Goal: Register for event/course

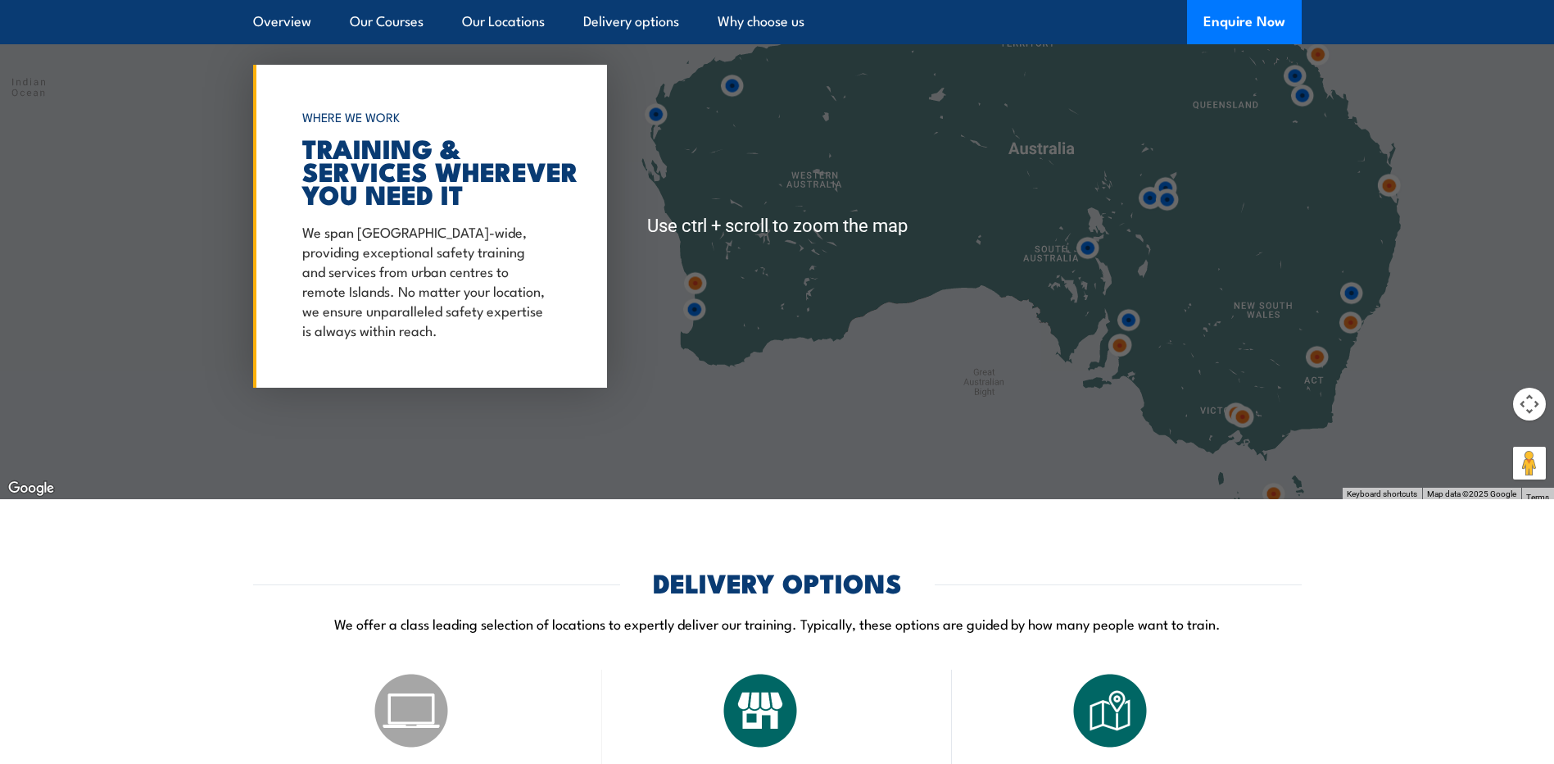
scroll to position [2458, 0]
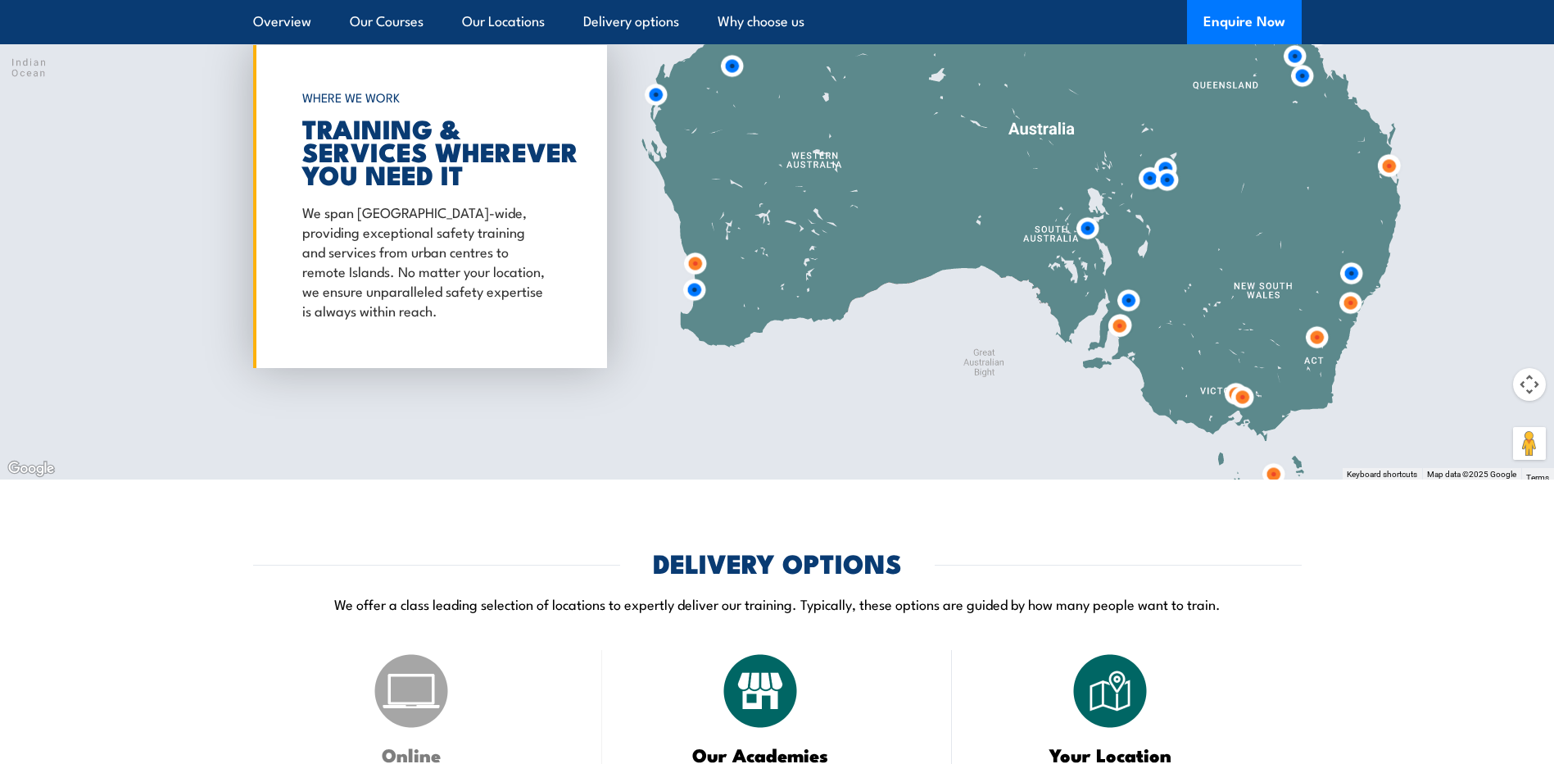
click at [1116, 335] on img at bounding box center [1119, 325] width 43 height 43
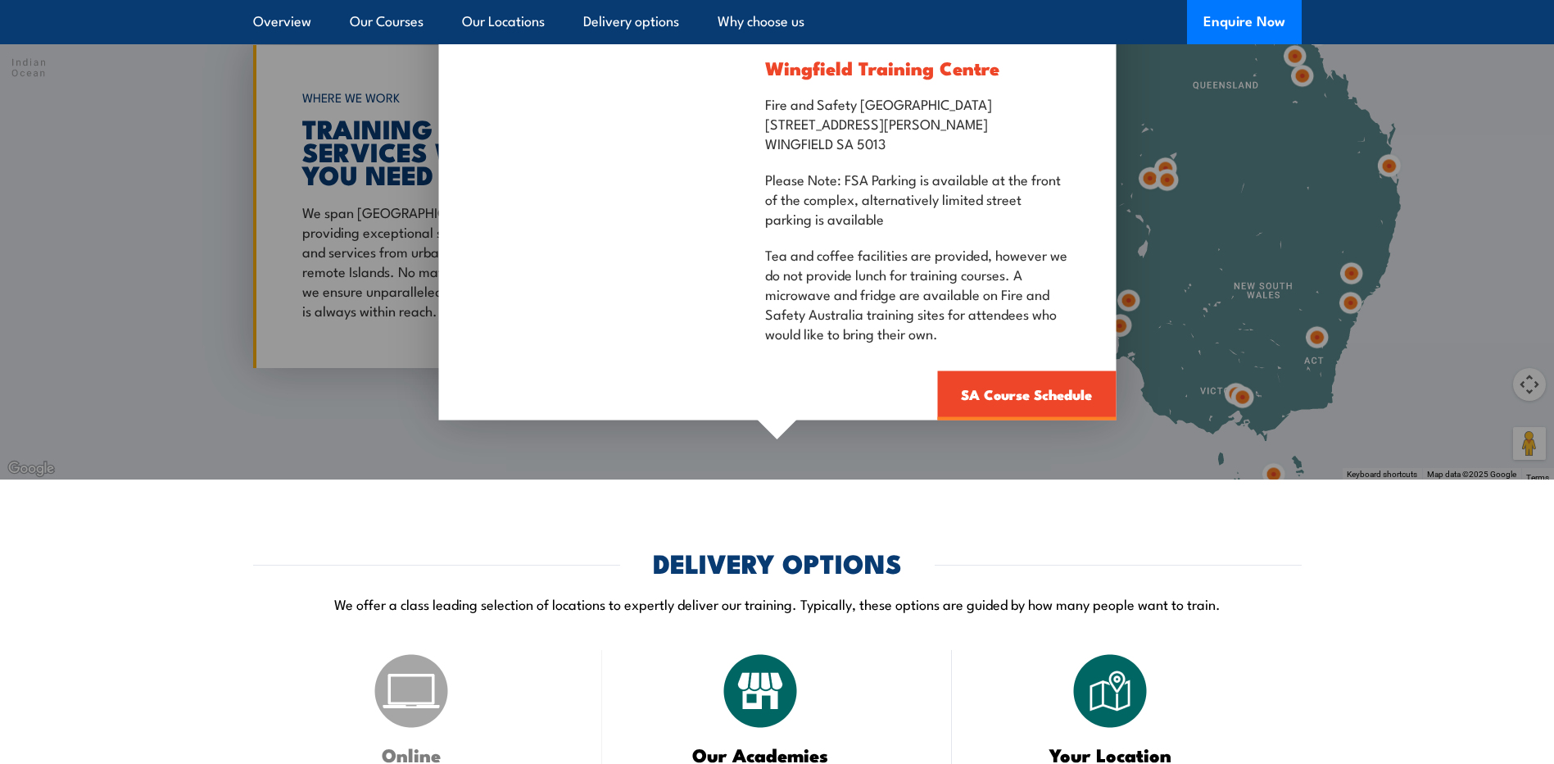
scroll to position [2376, 0]
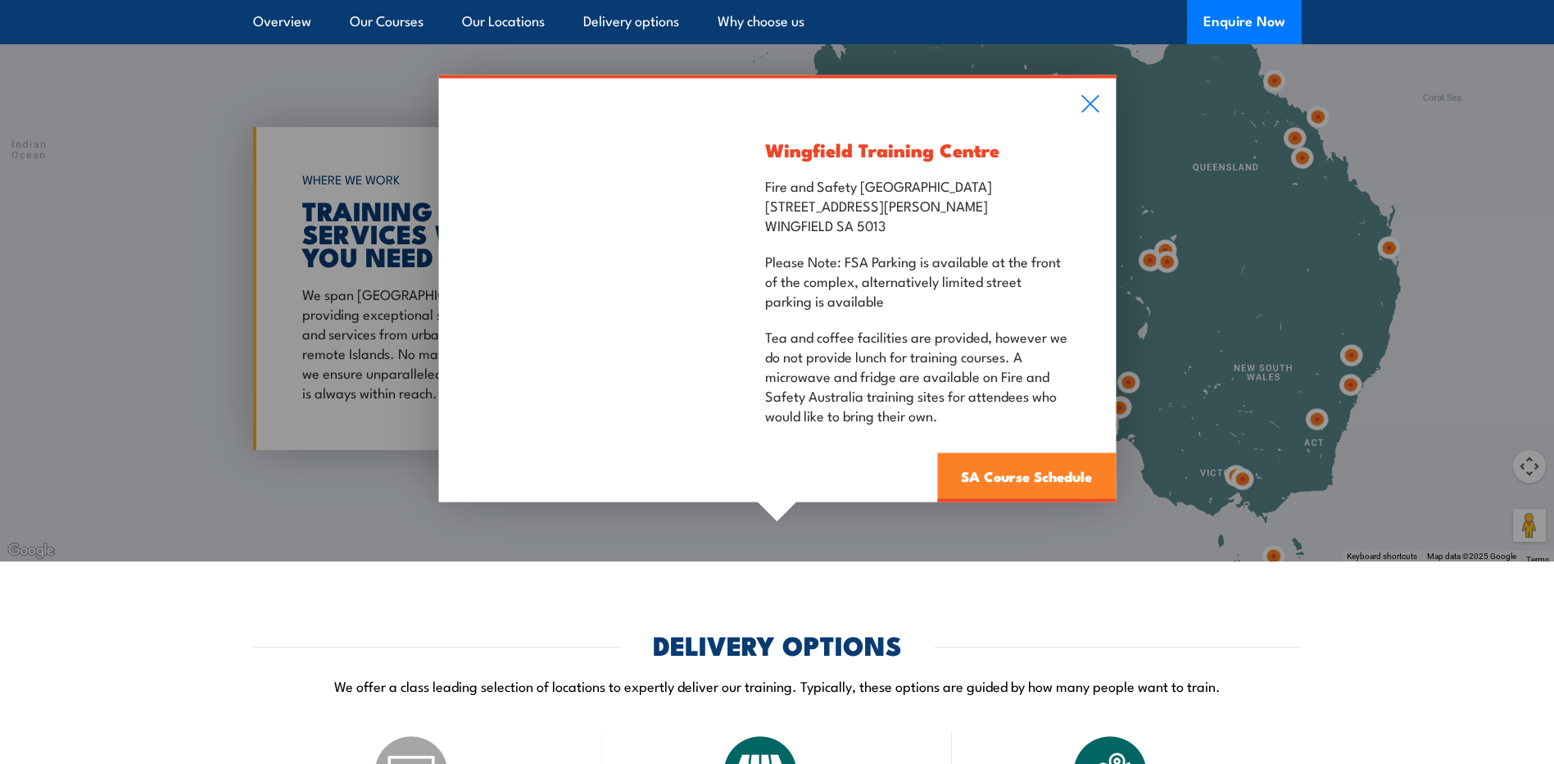
click at [1050, 491] on link "SA Course Schedule" at bounding box center [1026, 477] width 179 height 49
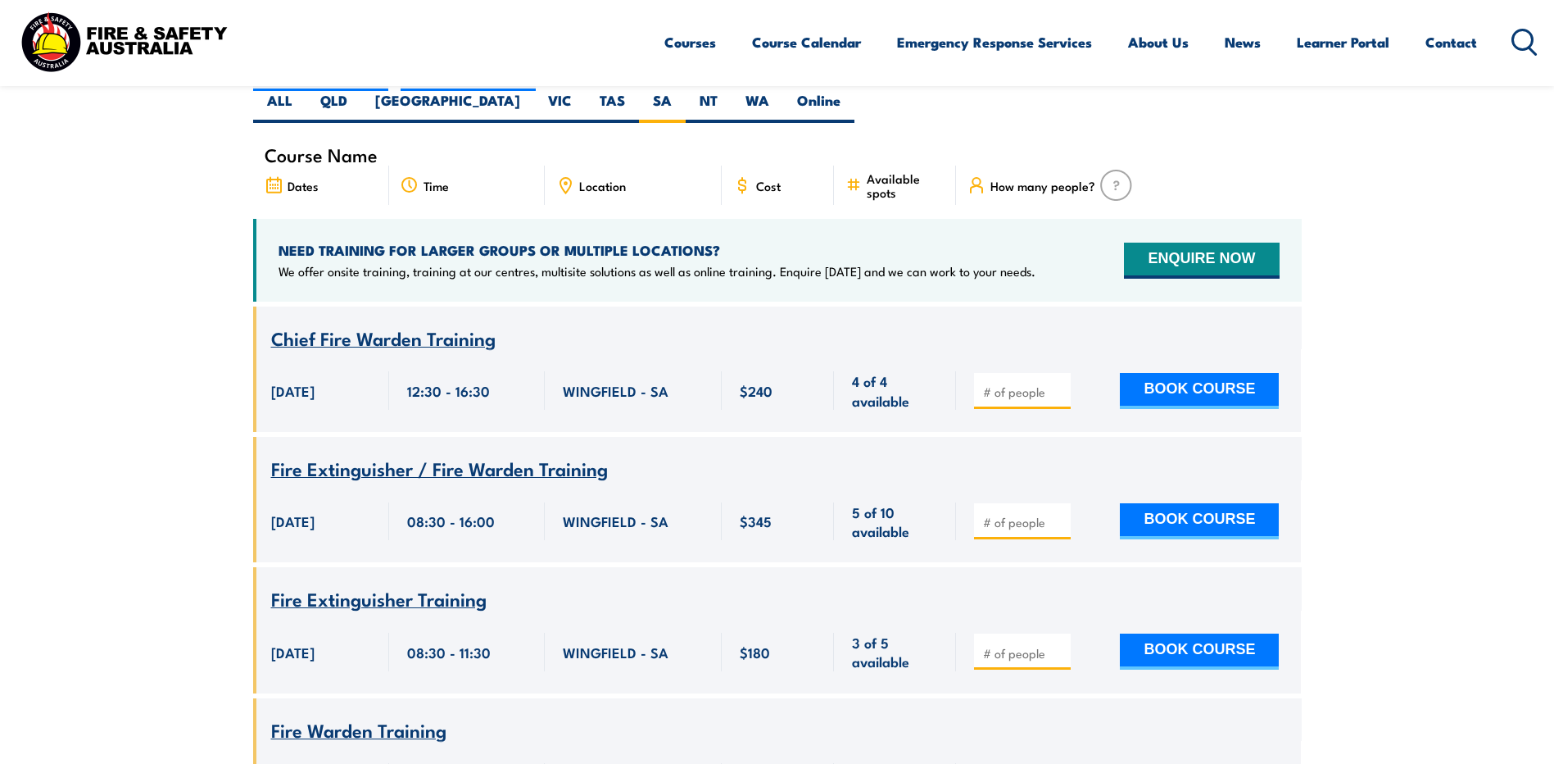
click at [993, 480] on div "BOOK COURSE" at bounding box center [1128, 521] width 345 height 83
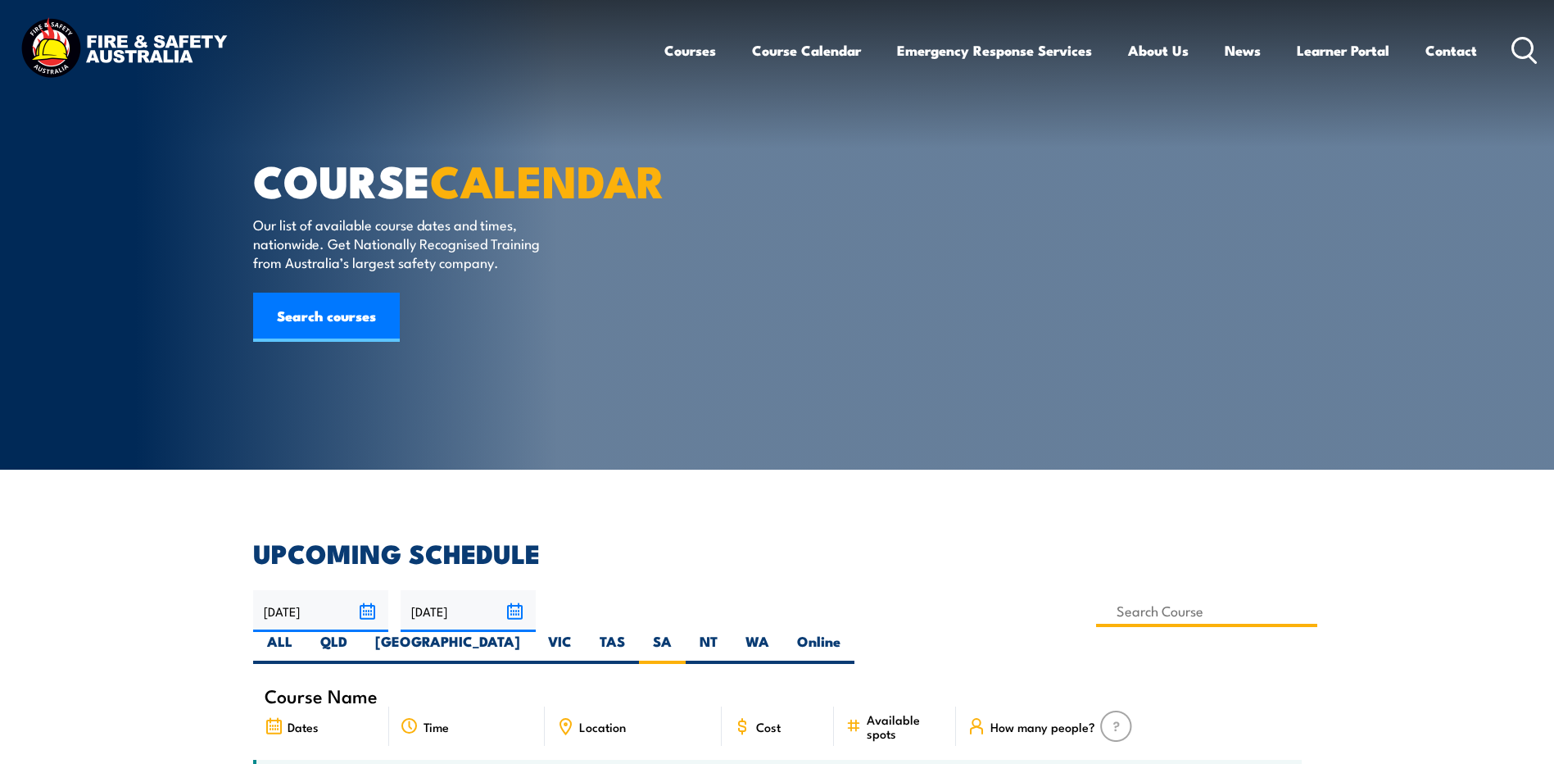
click at [1096, 613] on input at bounding box center [1207, 611] width 222 height 32
type input "Operate Elevating Work Platform Training (under 11m)"
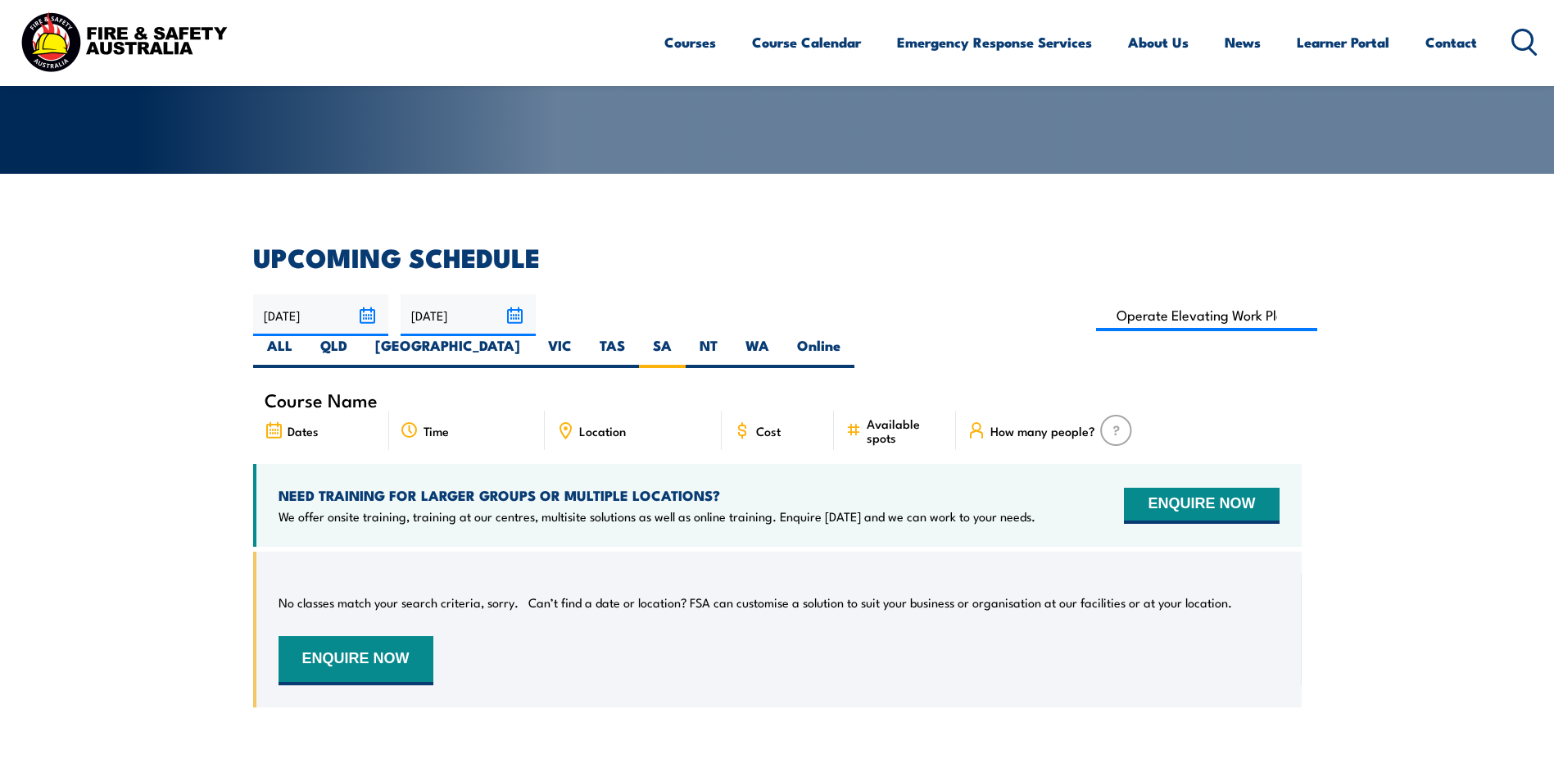
scroll to position [295, 0]
click at [1096, 320] on input at bounding box center [1207, 316] width 222 height 32
type input "Operate Elevating Work Platform Training (under 11m) – EWPA Yellow Card"
